Goal: Information Seeking & Learning: Learn about a topic

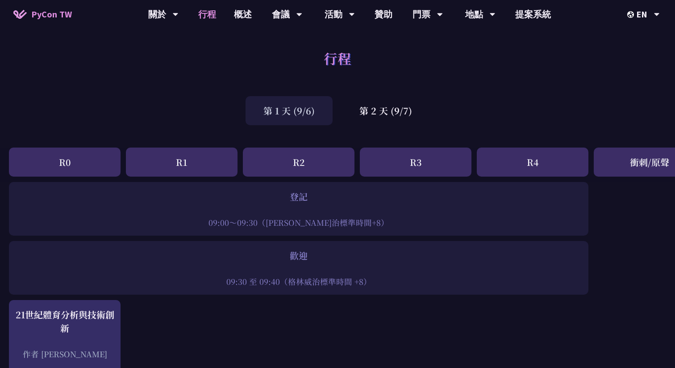
click at [140, 52] on div "行程" at bounding box center [337, 68] width 675 height 47
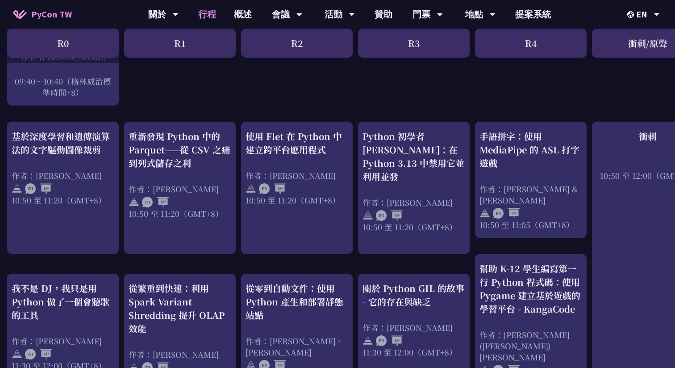
scroll to position [298, 2]
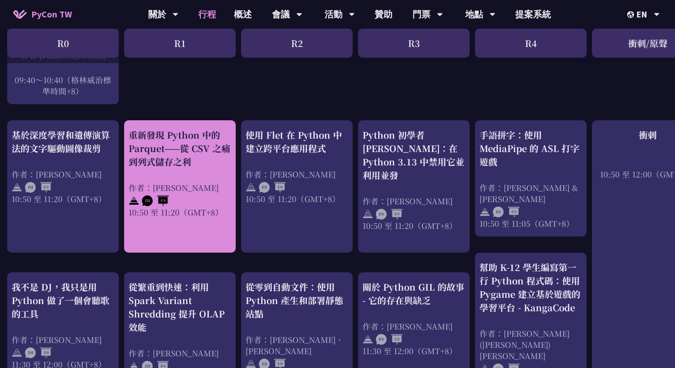
click at [226, 136] on div "重新發現 Python 中的 Parquet——從 CSV 之痛到列式儲存之利" at bounding box center [180, 148] width 103 height 40
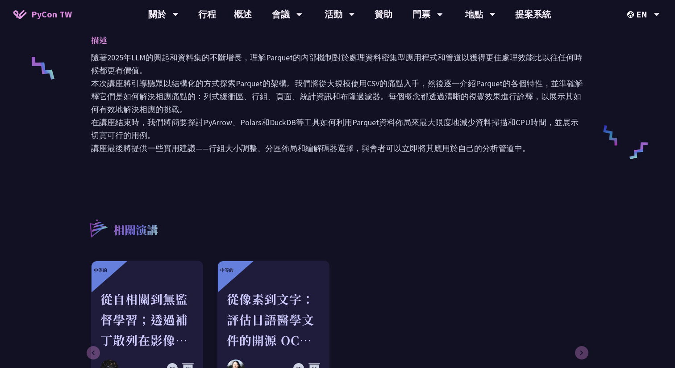
scroll to position [379, 0]
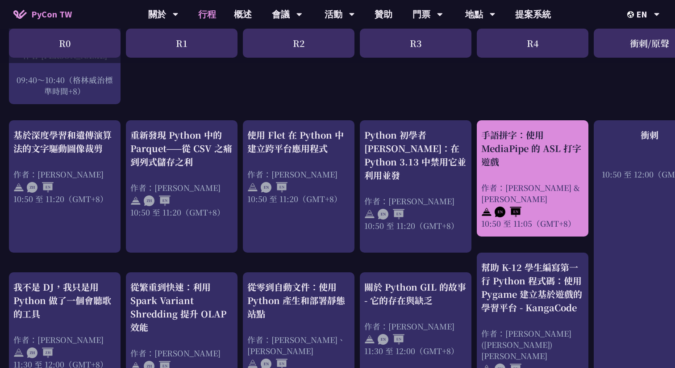
click at [534, 173] on div "手語拼字：使用 MediaPipe 的 ASL 打字遊戲 作者：[PERSON_NAME] & [PERSON_NAME] 10:50 至 11:05（GMT…" at bounding box center [532, 178] width 103 height 100
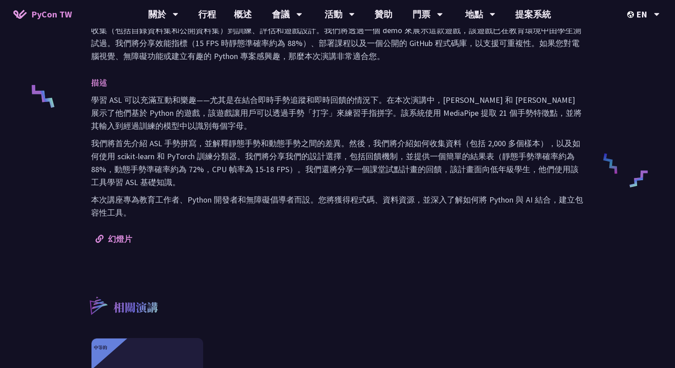
scroll to position [351, 0]
click at [121, 238] on font "幻燈片" at bounding box center [120, 238] width 24 height 10
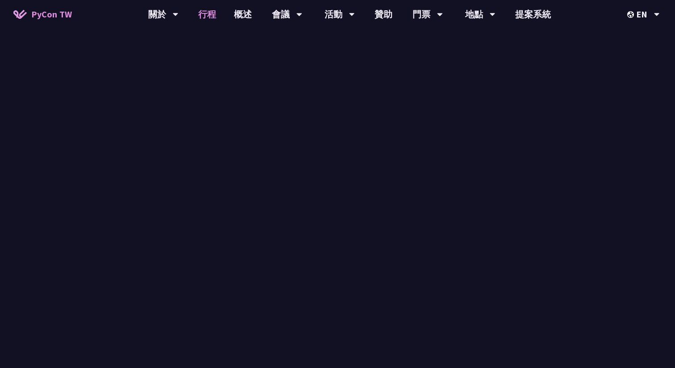
scroll to position [298, 0]
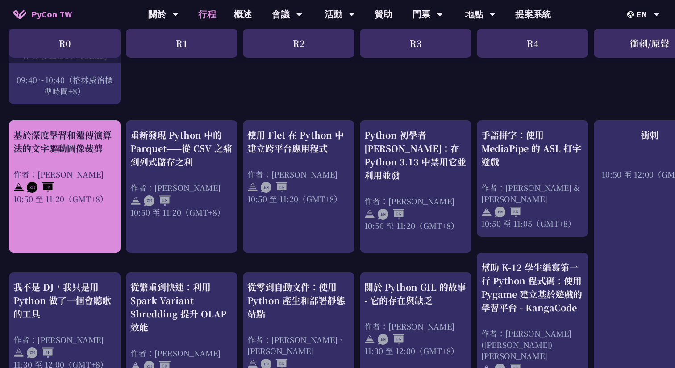
click at [51, 159] on div "基於深度學習和遺傳演算法的文字驅動圖像裁剪 作者：[PERSON_NAME] 10:50 至 11:20（GMT+8）" at bounding box center [64, 166] width 103 height 76
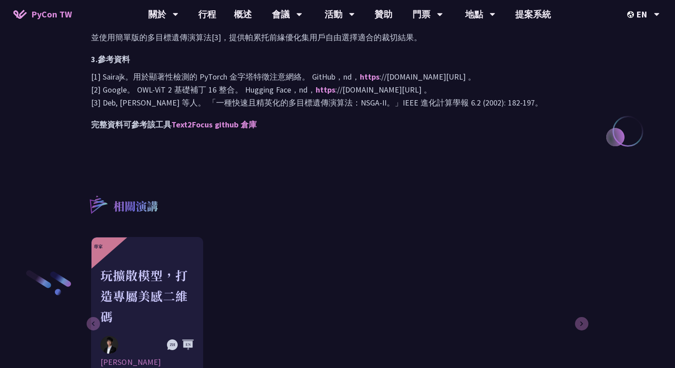
scroll to position [938, 0]
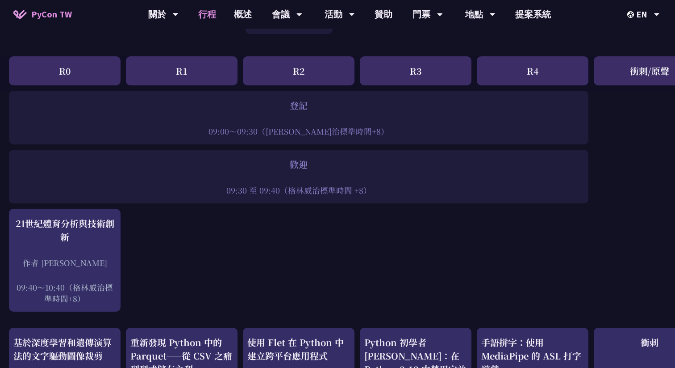
scroll to position [90, 0]
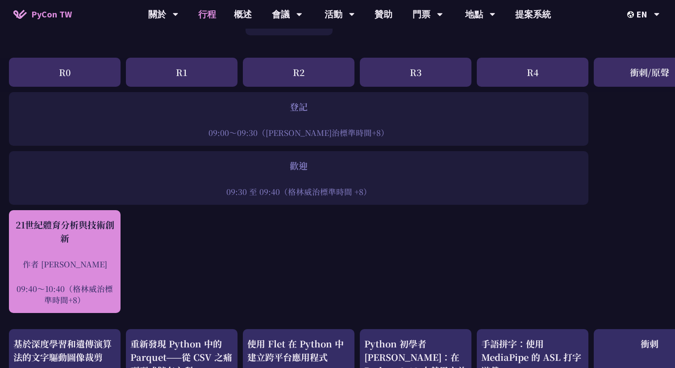
click at [100, 245] on div "21世紀體育分析與技術創新 作者 [PERSON_NAME] 09:40～10:40（[PERSON_NAME]治標準時間+8）" at bounding box center [64, 261] width 103 height 87
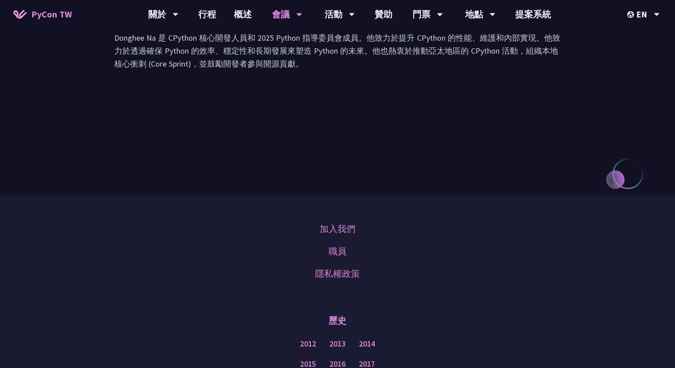
scroll to position [1145, 0]
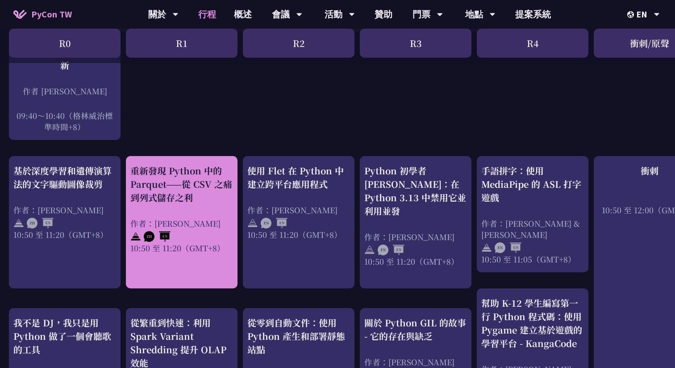
scroll to position [266, 0]
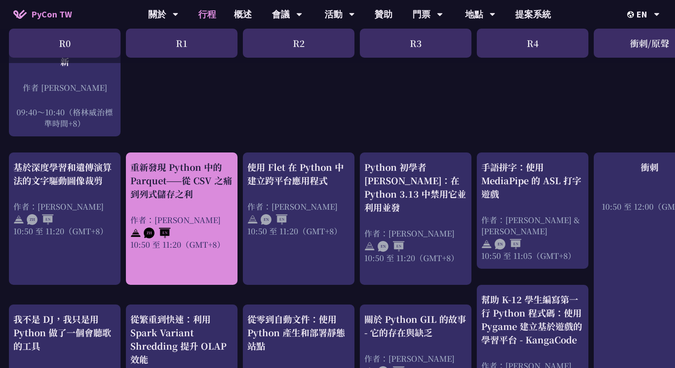
click at [188, 222] on div "作者：[PERSON_NAME]" at bounding box center [181, 219] width 103 height 11
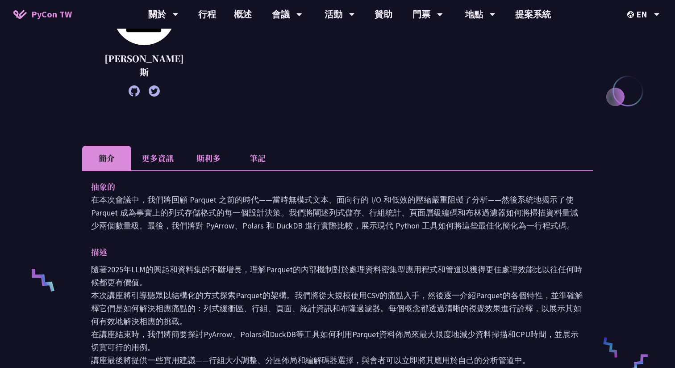
scroll to position [167, 0]
click at [157, 152] on font "更多資訊" at bounding box center [158, 158] width 32 height 12
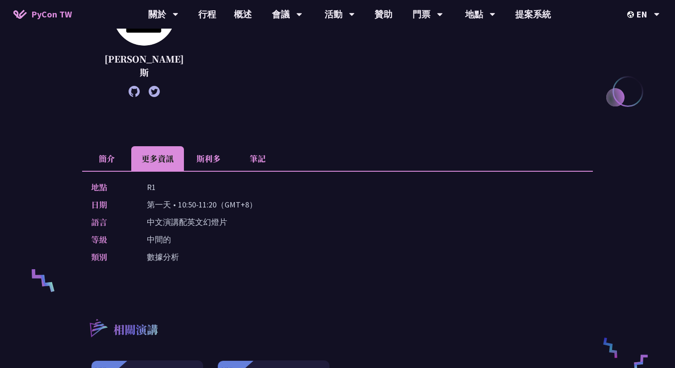
click at [222, 147] on li "斯利多" at bounding box center [208, 158] width 49 height 25
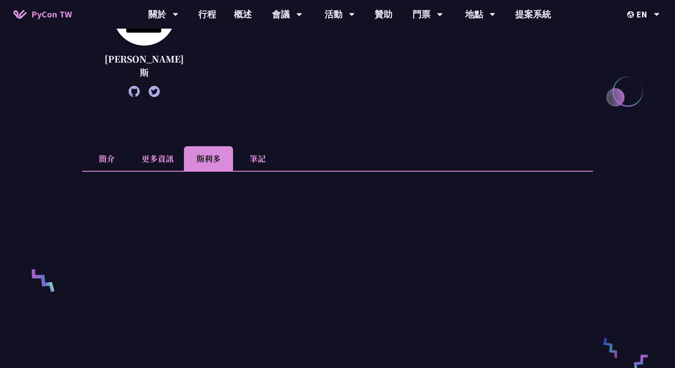
click at [252, 152] on font "筆記" at bounding box center [258, 158] width 16 height 12
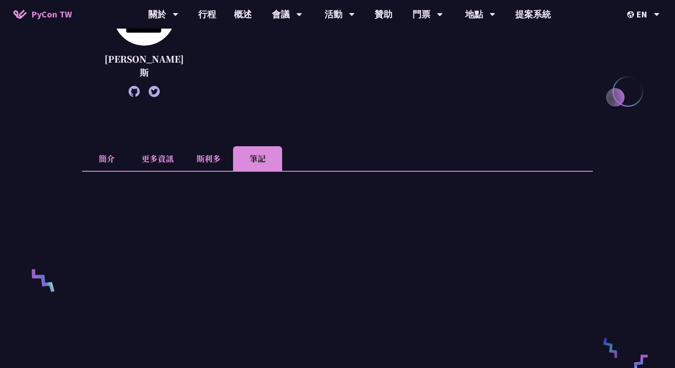
click at [194, 148] on li "斯利多" at bounding box center [208, 158] width 49 height 25
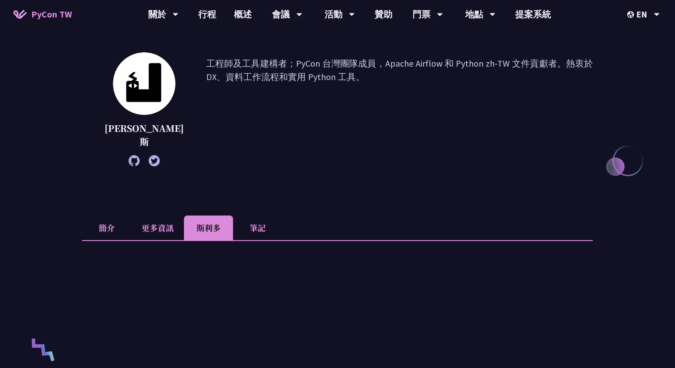
scroll to position [37, 0]
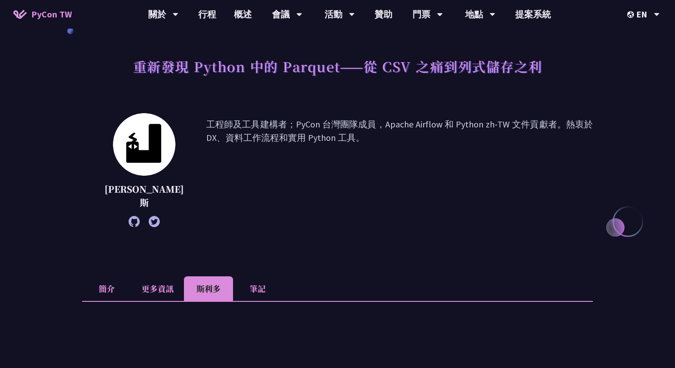
scroll to position [266, 0]
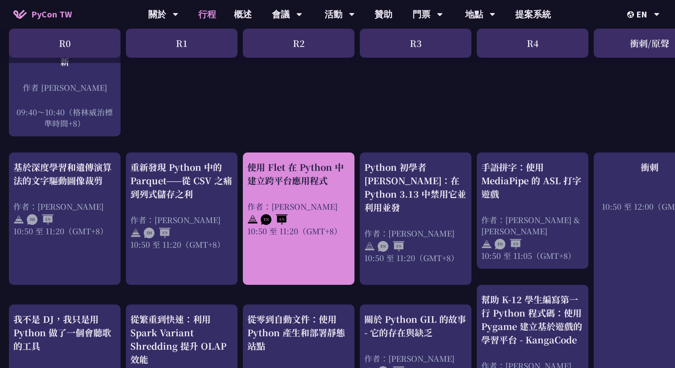
click at [326, 200] on div "使用 Flet 在 Python 中建立跨平台應用程式 作者：[PERSON_NAME] 10:50 至 11:20（GMT+8）" at bounding box center [298, 198] width 103 height 76
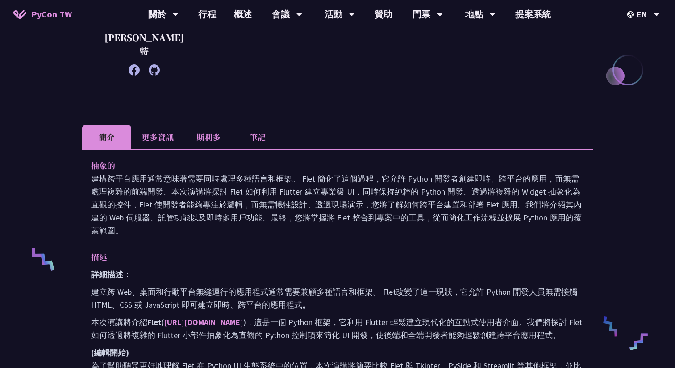
scroll to position [162, 0]
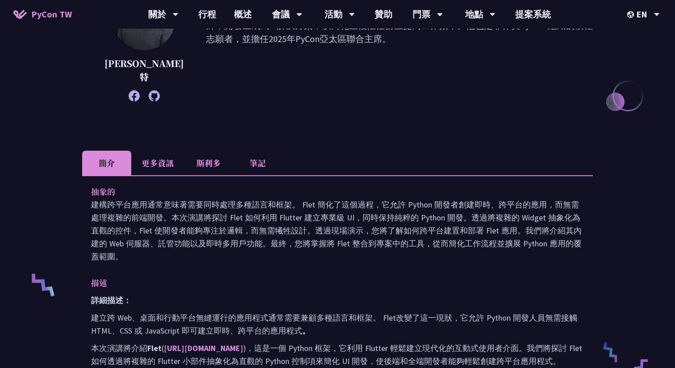
click at [161, 157] on font "更多資訊" at bounding box center [158, 163] width 32 height 12
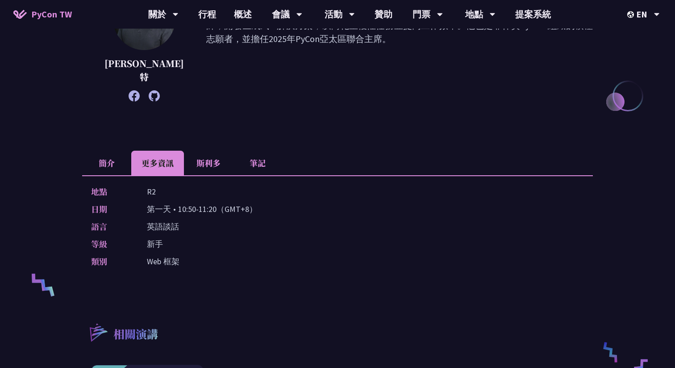
click at [212, 157] on font "斯利多" at bounding box center [209, 163] width 24 height 12
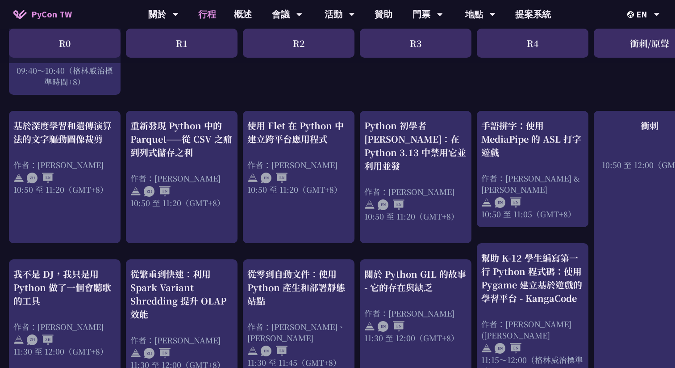
scroll to position [320, 0]
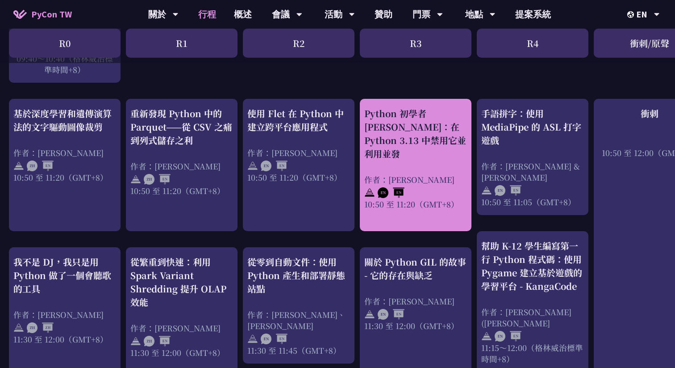
click at [405, 113] on font "Python 初學者 [PERSON_NAME]：在 Python 3.13 中禁用它並利用並發" at bounding box center [415, 133] width 102 height 53
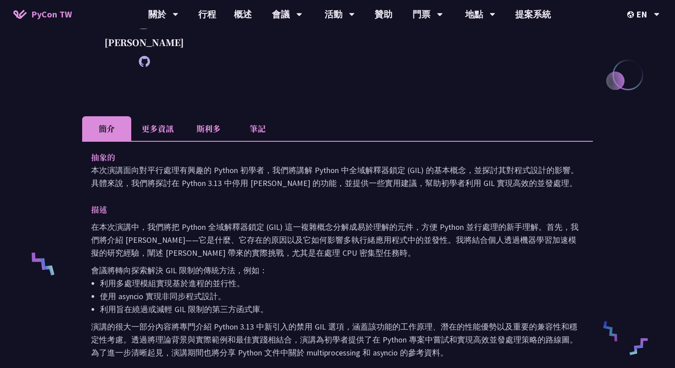
scroll to position [182, 0]
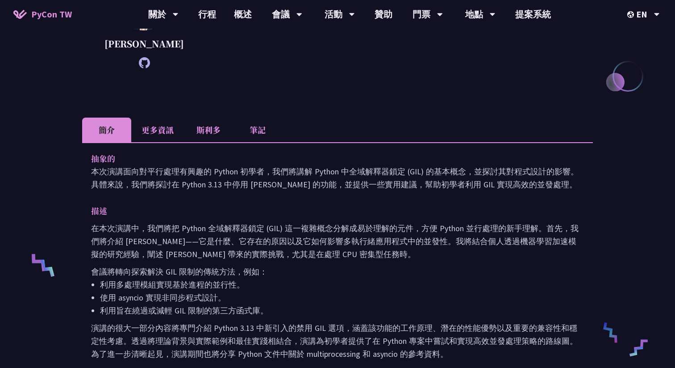
click at [203, 128] on font "斯利多" at bounding box center [209, 130] width 24 height 12
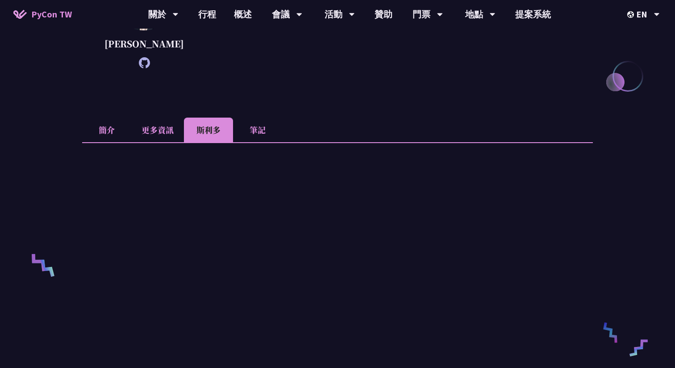
click at [161, 129] on font "更多資訊" at bounding box center [158, 130] width 32 height 12
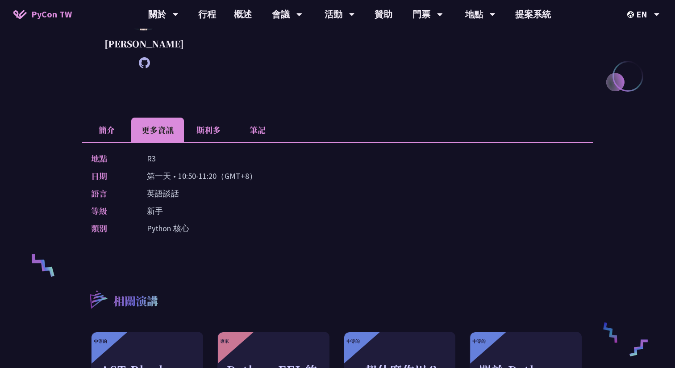
scroll to position [320, 0]
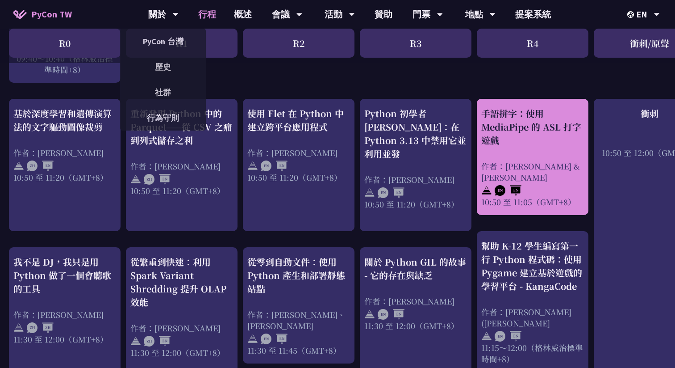
click at [531, 152] on div "手語拼字：使用 MediaPipe 的 ASL 打字遊戲 作者：[PERSON_NAME] & [PERSON_NAME] 10:50 至 11:05（GMT…" at bounding box center [532, 157] width 103 height 100
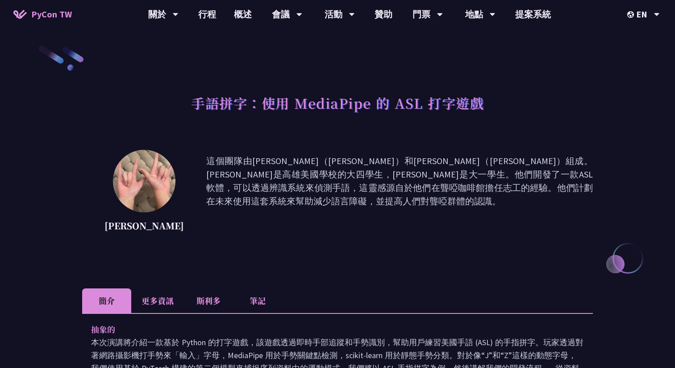
click at [170, 297] on font "更多資訊" at bounding box center [158, 300] width 32 height 12
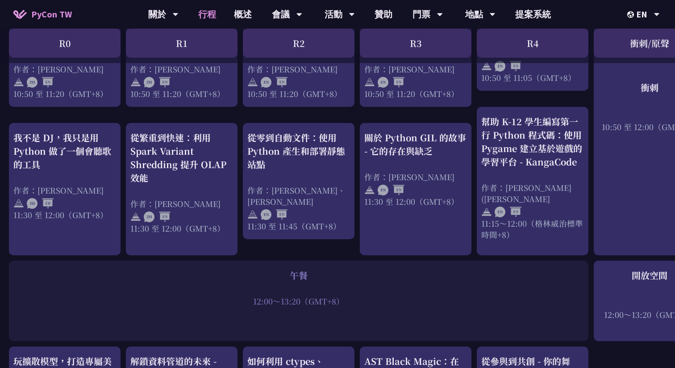
scroll to position [449, 0]
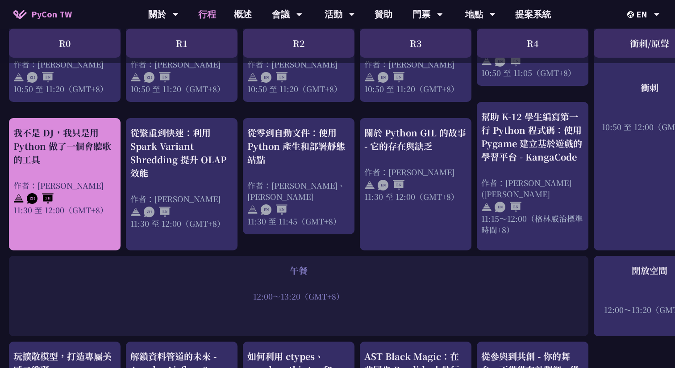
click at [94, 161] on div "我不是 DJ，我只是用 Python 做了一個會聽歌的工具 作者：羅經凱 11:30 至 12:00（GMT+8）" at bounding box center [64, 170] width 103 height 89
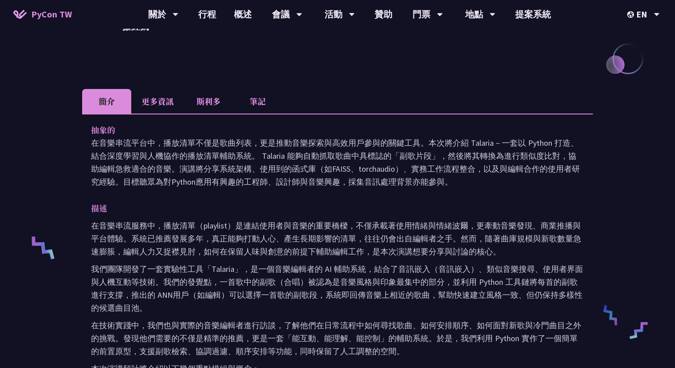
scroll to position [198, 0]
click at [157, 106] on font "更多資訊" at bounding box center [158, 102] width 32 height 12
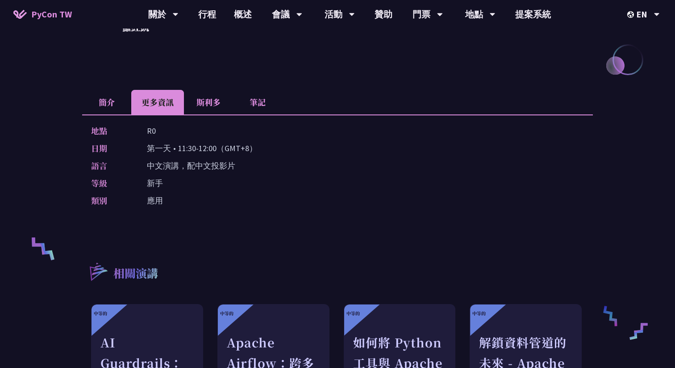
click at [203, 101] on font "斯利多" at bounding box center [209, 102] width 24 height 12
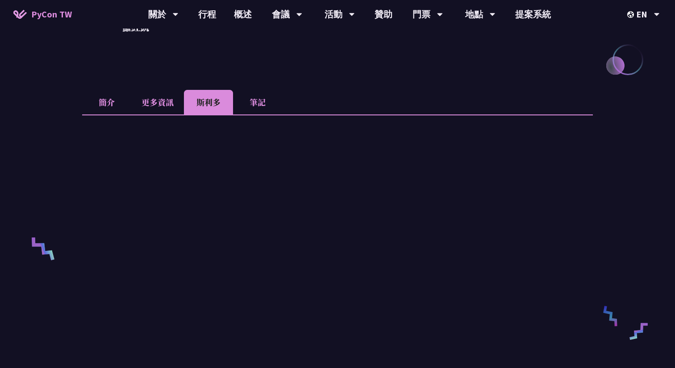
click at [250, 97] on font "筆記" at bounding box center [258, 102] width 16 height 12
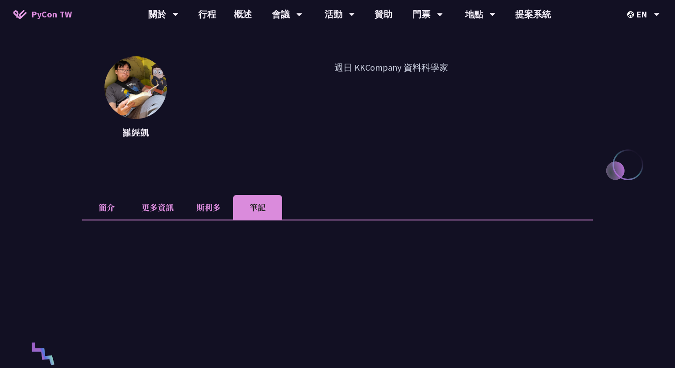
scroll to position [0, 0]
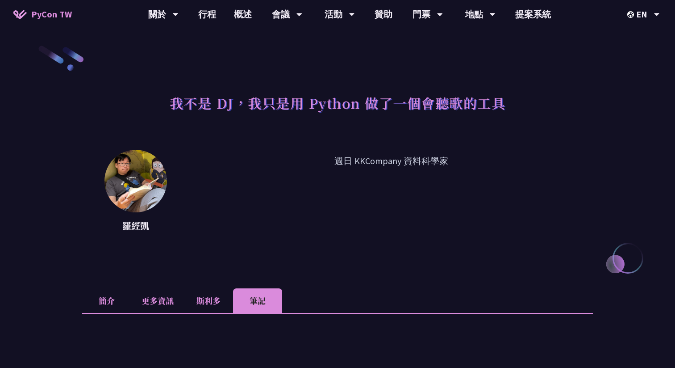
click at [111, 301] on font "簡介" at bounding box center [107, 300] width 16 height 12
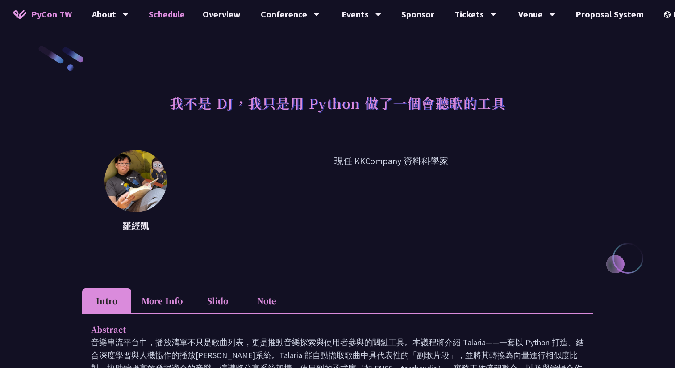
click at [172, 11] on link "Schedule" at bounding box center [167, 14] width 54 height 29
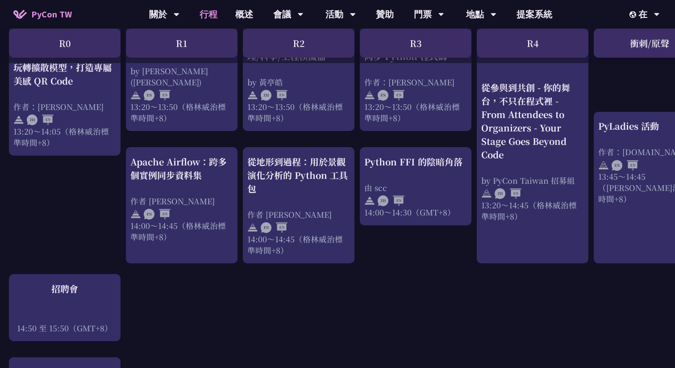
scroll to position [798, 0]
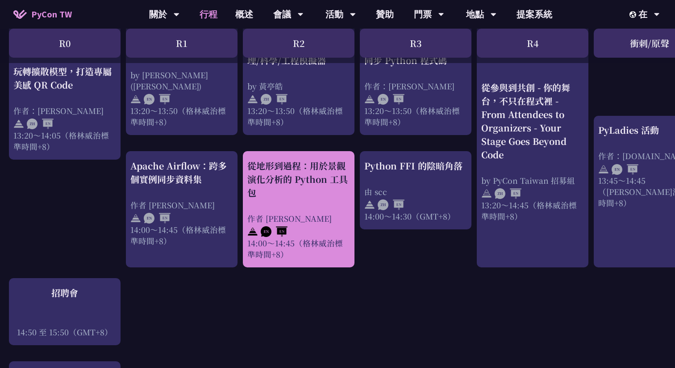
click at [305, 159] on font "從地形到過程：用於景觀演化分析的 Python 工具包" at bounding box center [297, 179] width 100 height 40
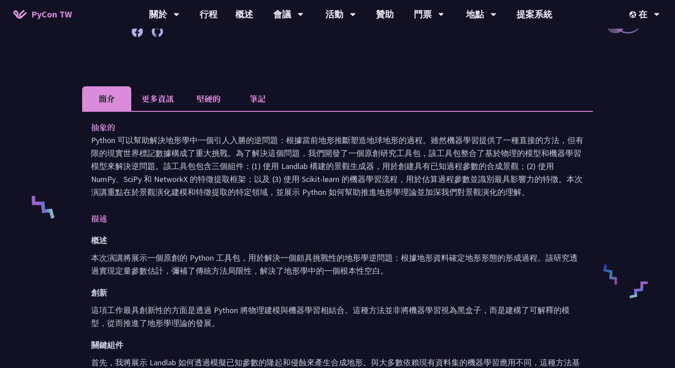
scroll to position [242, 0]
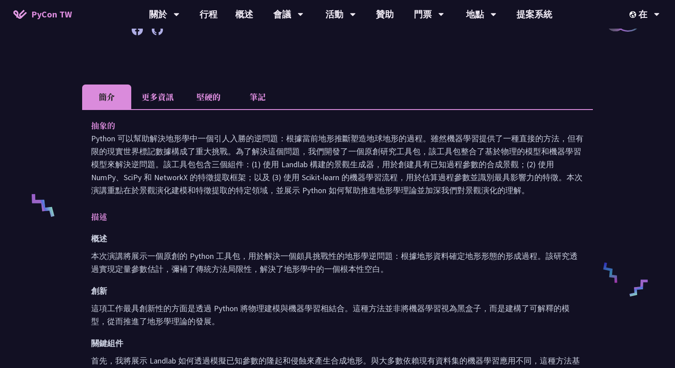
click at [171, 91] on font "更多資訊" at bounding box center [158, 97] width 32 height 12
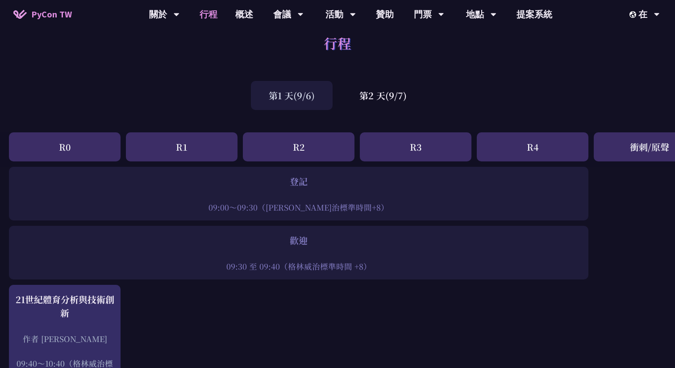
scroll to position [38, 0]
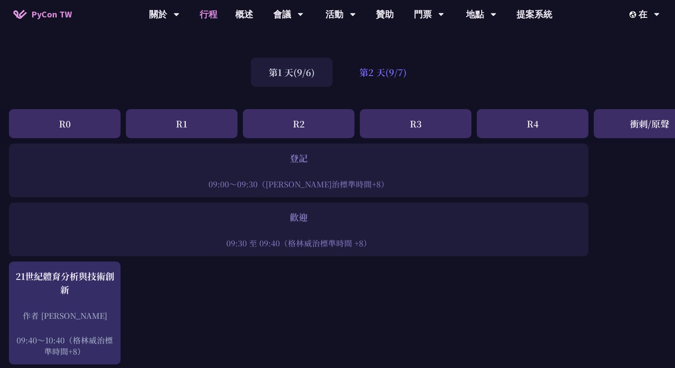
click at [394, 71] on font "第2 天(9/7)" at bounding box center [383, 72] width 47 height 13
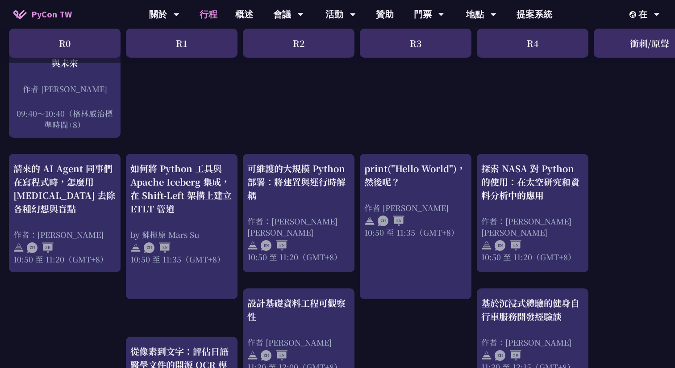
scroll to position [270, 0]
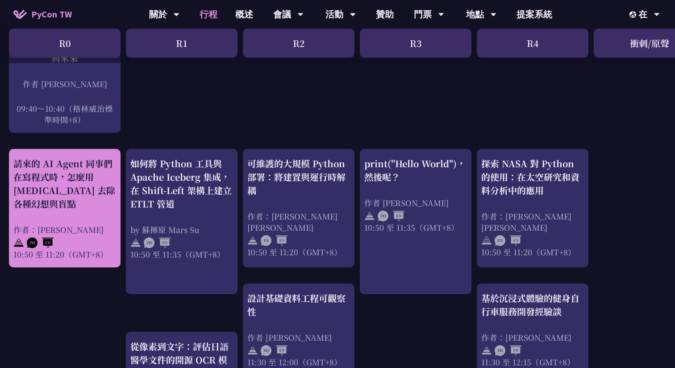
click at [46, 202] on div "請來的 AI Agent 同事們在寫程式時，怎麼用 pytest 去除各種幻想與盲點" at bounding box center [64, 184] width 103 height 54
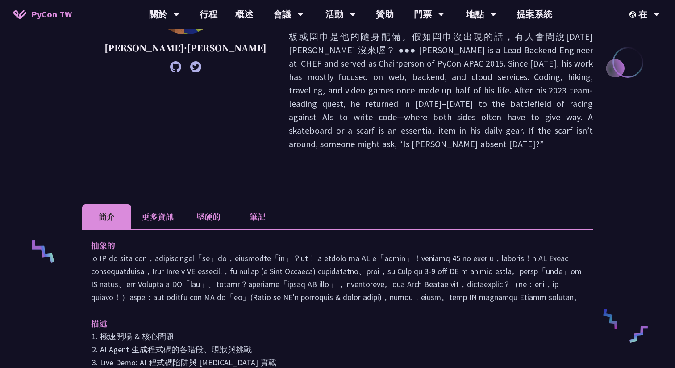
scroll to position [194, 0]
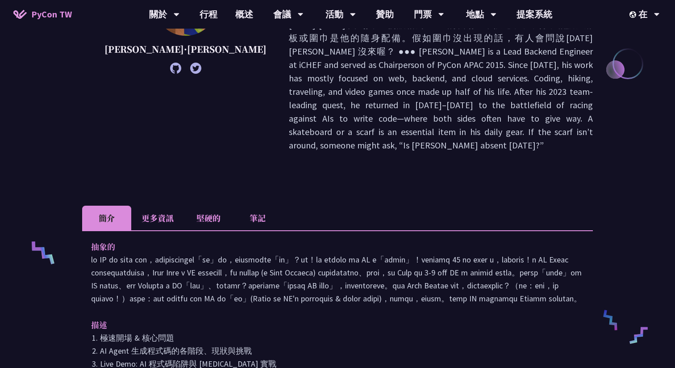
click at [159, 212] on font "更多資訊" at bounding box center [158, 218] width 32 height 12
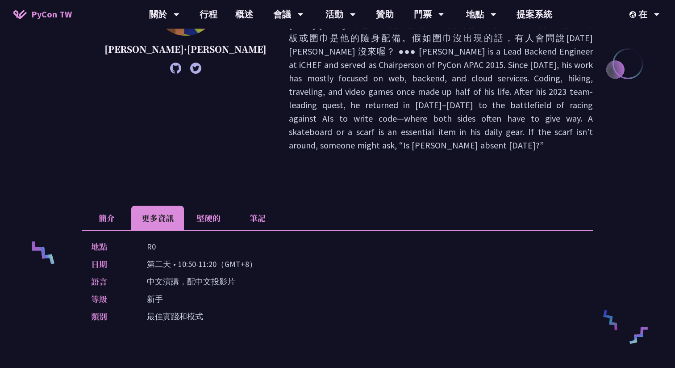
scroll to position [270, 0]
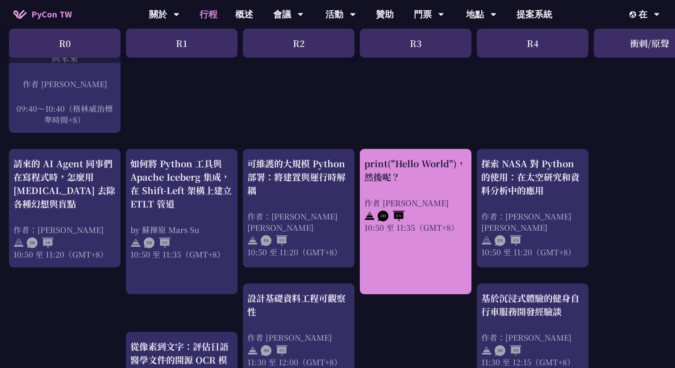
click at [385, 188] on div "print("Hello World")，然後呢？ 作者 Ryu Takami 10:50 至 11:35（GMT+8）" at bounding box center [415, 195] width 103 height 76
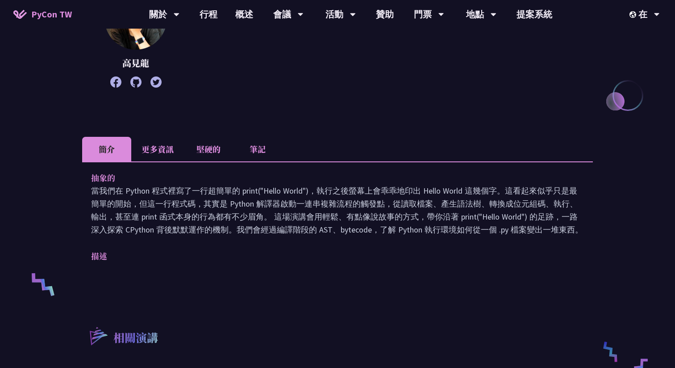
scroll to position [163, 0]
click at [155, 146] on font "更多資訊" at bounding box center [158, 148] width 32 height 12
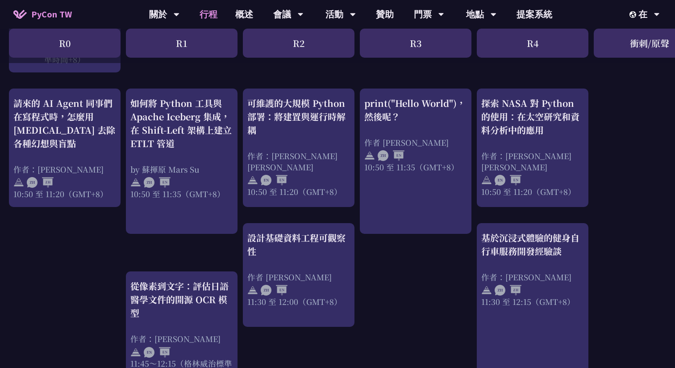
scroll to position [331, 0]
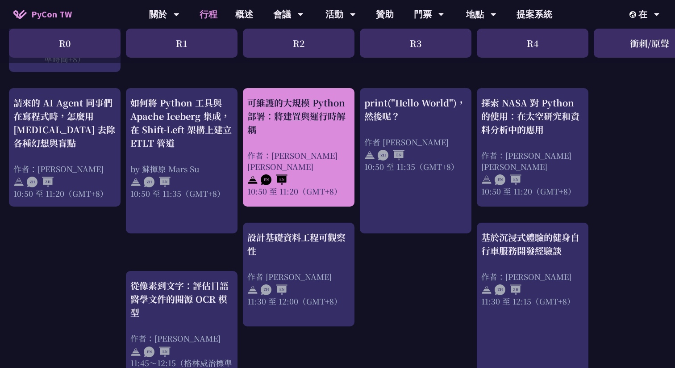
click at [314, 142] on div "可維護的大規模 Python 部署：將建置與運行時解耦 作者：Justin Lee 10:50 至 11:20（GMT+8）" at bounding box center [298, 146] width 103 height 100
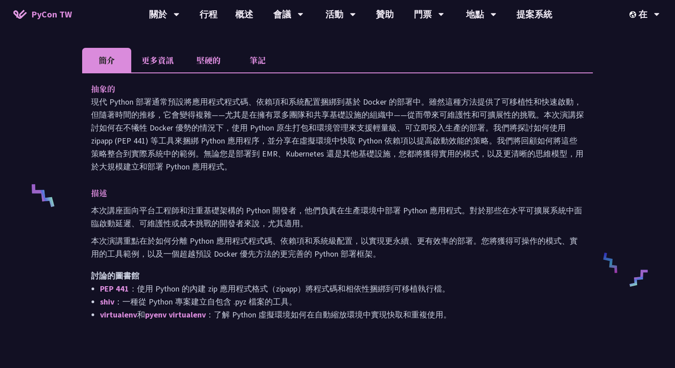
scroll to position [254, 0]
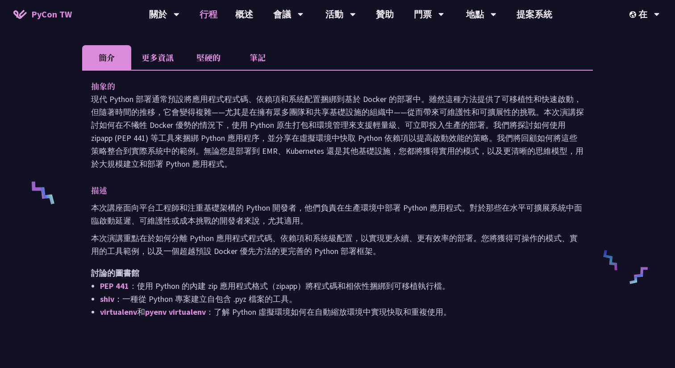
scroll to position [331, 0]
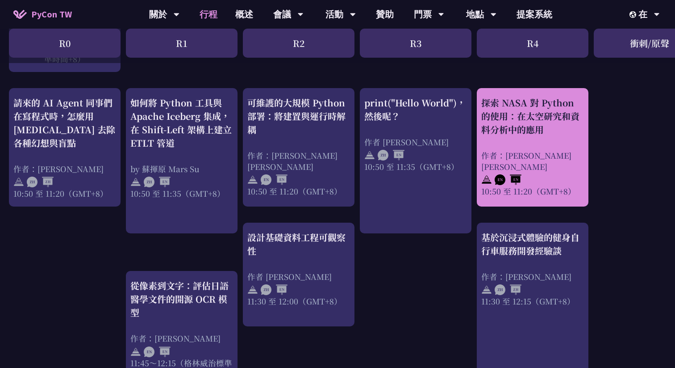
click at [541, 168] on div "作者：Sharmaigne Angelie Mabano" at bounding box center [532, 161] width 103 height 22
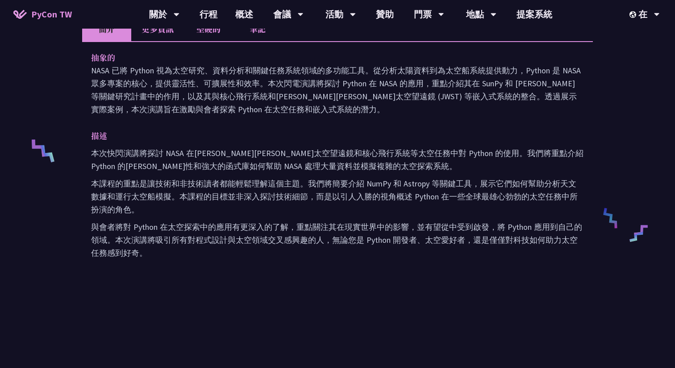
scroll to position [298, 0]
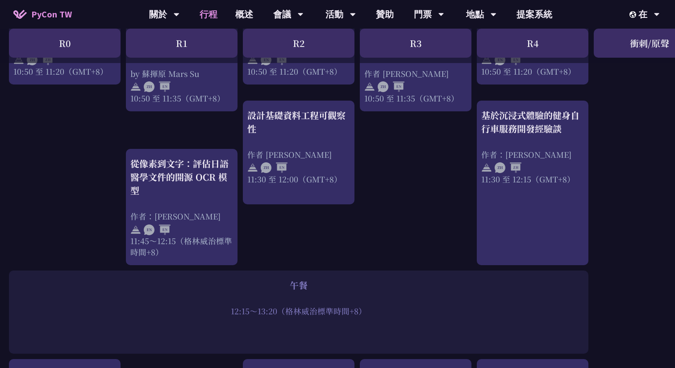
scroll to position [453, 0]
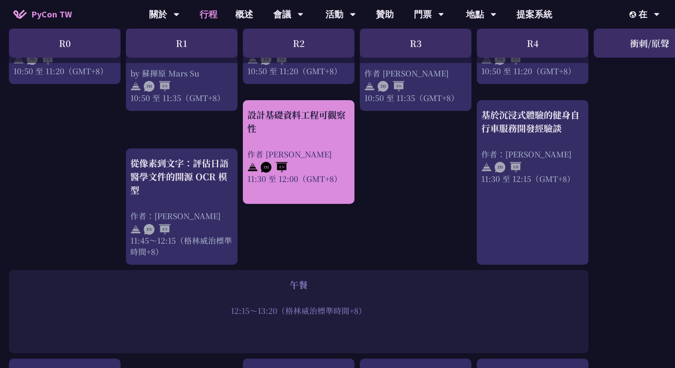
click at [306, 143] on div "設計基礎資料工程可觀察性 作者 Shuhsi Lin 11:30 至 12:00（GMT+8）" at bounding box center [298, 146] width 103 height 76
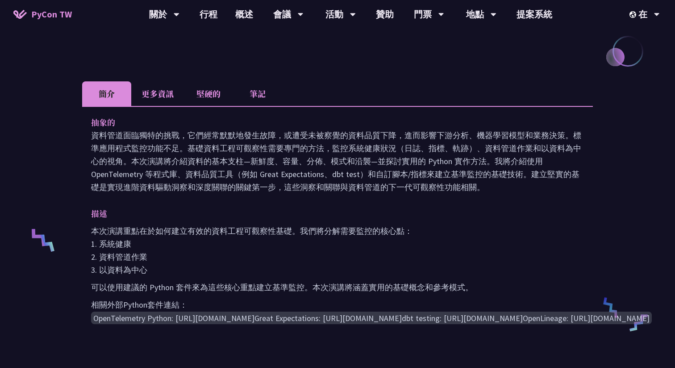
scroll to position [208, 0]
click at [153, 97] on font "更多資訊" at bounding box center [158, 93] width 32 height 12
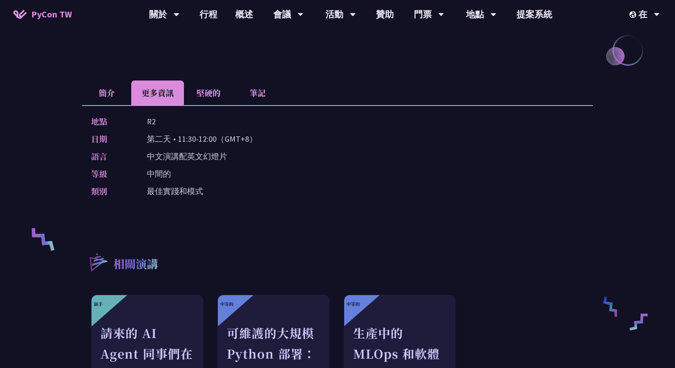
click at [97, 94] on li "簡介" at bounding box center [106, 92] width 49 height 25
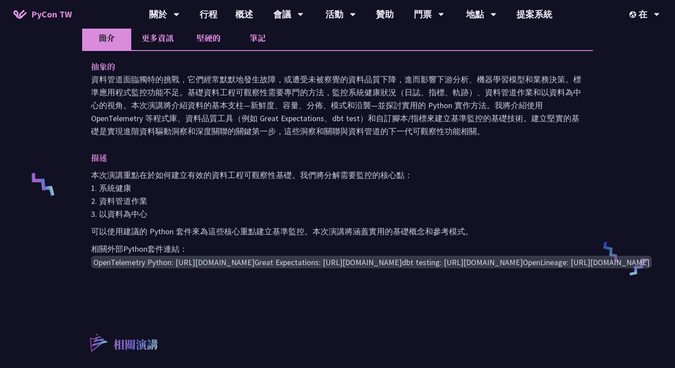
scroll to position [265, 0]
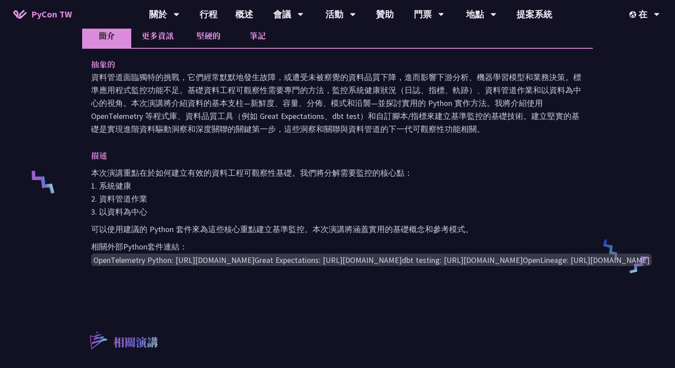
scroll to position [453, 0]
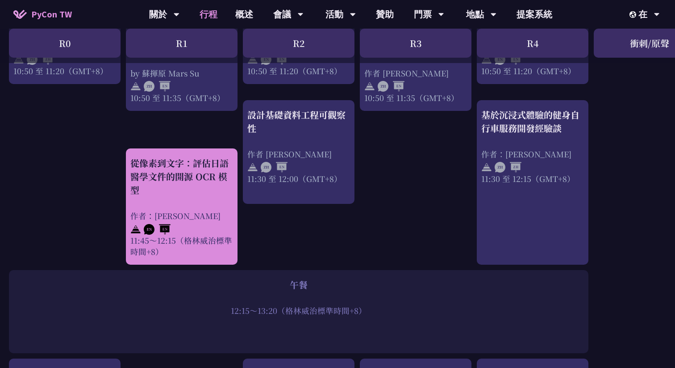
click at [214, 183] on div "從像素到文字：評估日語醫學文件的開源 OCR 模型" at bounding box center [181, 176] width 103 height 40
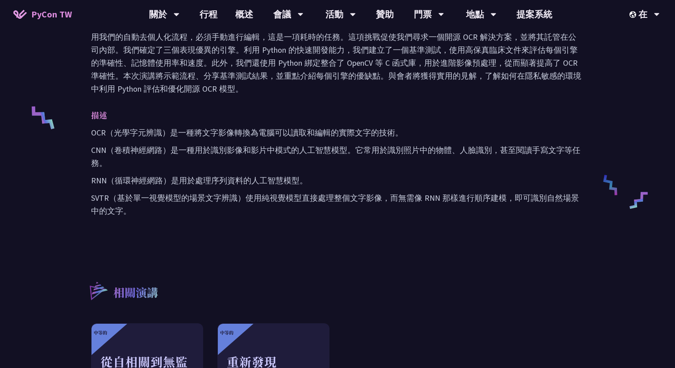
scroll to position [330, 0]
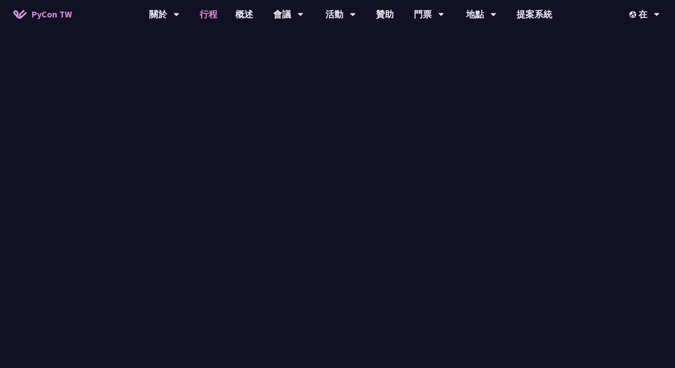
scroll to position [453, 0]
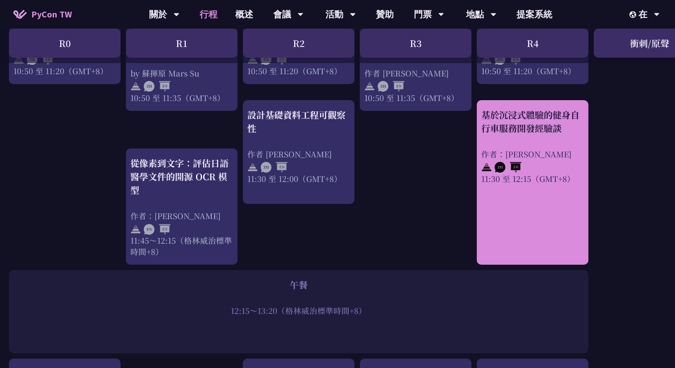
click at [539, 217] on link "基於沉浸式體驗的健身自行車服務開發經驗談 作者：彼得 11:30 至 12:15（GMT+8）" at bounding box center [532, 182] width 103 height 149
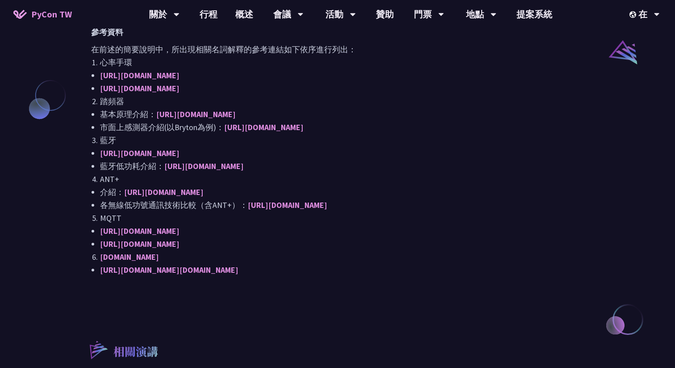
scroll to position [739, 0]
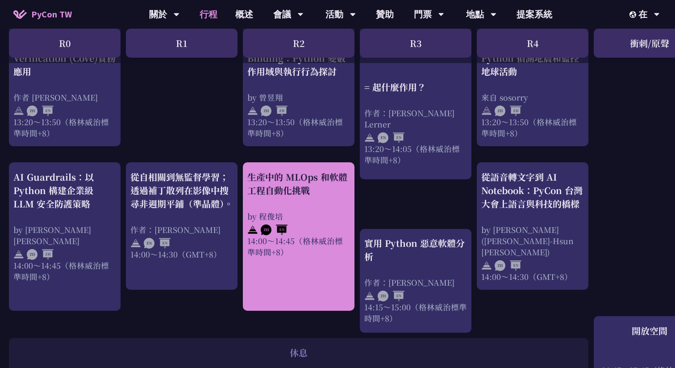
scroll to position [785, 0]
